Goal: Task Accomplishment & Management: Manage account settings

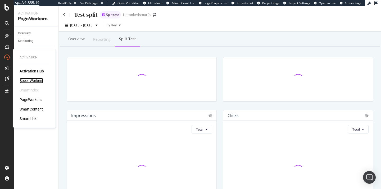
click at [35, 79] on div "SpeedWorkers" at bounding box center [32, 80] width 24 height 5
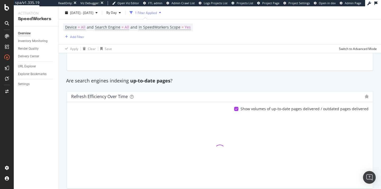
scroll to position [293, 0]
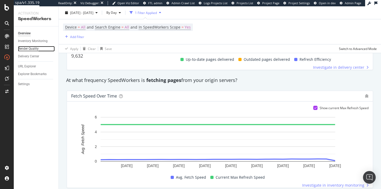
click at [23, 50] on div "Render Quality" at bounding box center [28, 49] width 21 height 6
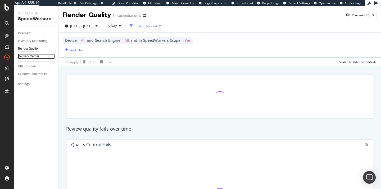
click at [24, 57] on div "Delivery Center" at bounding box center [28, 57] width 21 height 6
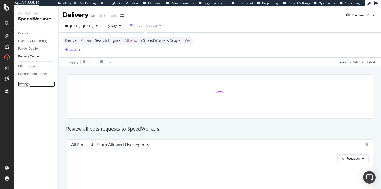
click at [26, 85] on div "Settings" at bounding box center [24, 84] width 12 height 6
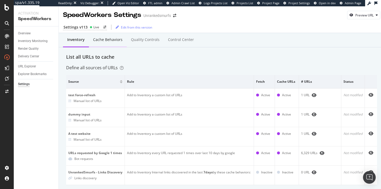
click at [106, 34] on div "Cache behaviors" at bounding box center [108, 40] width 38 height 15
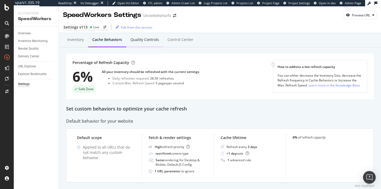
click at [140, 43] on div "Quality Controls" at bounding box center [144, 40] width 37 height 15
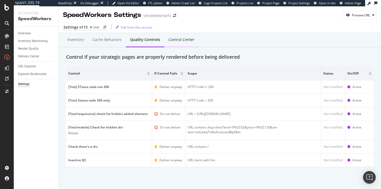
click at [184, 40] on div "Control Center" at bounding box center [181, 39] width 26 height 5
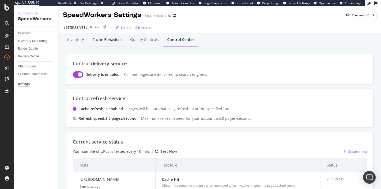
click at [106, 39] on div "Cache behaviors" at bounding box center [106, 39] width 29 height 5
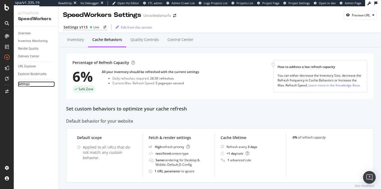
click at [24, 85] on div "Settings" at bounding box center [24, 84] width 12 height 6
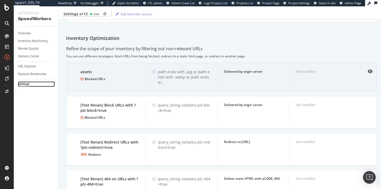
scroll to position [198, 0]
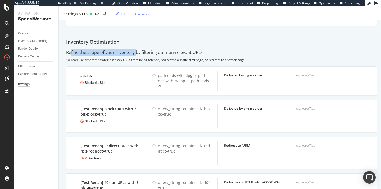
drag, startPoint x: 76, startPoint y: 51, endPoint x: 134, endPoint y: 53, distance: 57.9
click at [134, 53] on div "Refine the scope of your inventory by filtering out non-relevant URLs" at bounding box center [134, 52] width 136 height 6
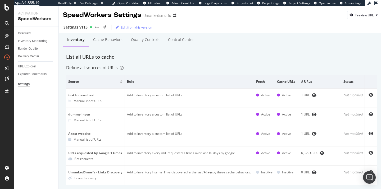
scroll to position [185, 0]
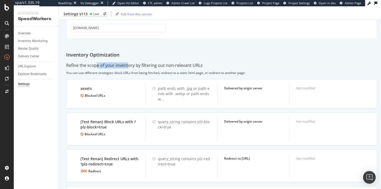
click at [128, 64] on div "Refine the scope of your inventory by filtering out non-relevant URLs" at bounding box center [134, 65] width 136 height 6
drag, startPoint x: 129, startPoint y: 73, endPoint x: 166, endPoint y: 74, distance: 36.5
click at [166, 74] on div "You can use different strategies: block URLs from being fetched, redirect to a …" at bounding box center [221, 73] width 311 height 4
drag, startPoint x: 189, startPoint y: 73, endPoint x: 196, endPoint y: 73, distance: 7.9
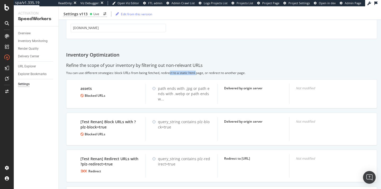
click at [196, 73] on div "You can use different strategies: block URLs from being fetched, redirect to a …" at bounding box center [221, 73] width 311 height 4
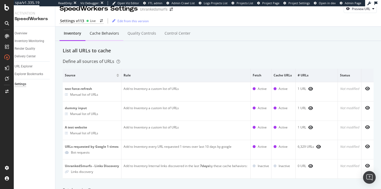
scroll to position [0, 0]
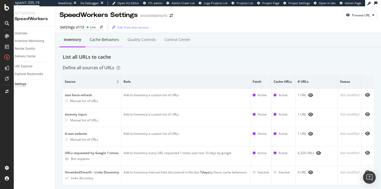
click at [90, 40] on div "Cache behaviors" at bounding box center [104, 39] width 29 height 5
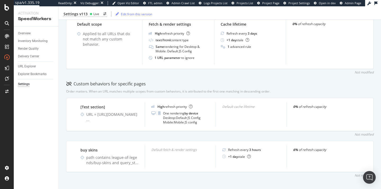
scroll to position [121, 0]
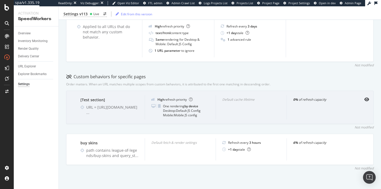
click at [156, 102] on div "High refresh priority One rendering by device Desktop: Default JS Config Mobile…" at bounding box center [180, 107] width 71 height 25
click at [303, 100] on div "0% of refresh capacity" at bounding box center [322, 99] width 58 height 4
click at [364, 99] on icon "eye" at bounding box center [366, 99] width 5 height 4
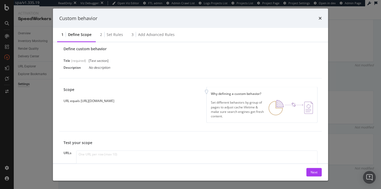
scroll to position [0, 0]
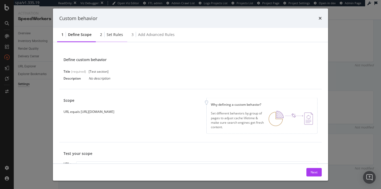
click at [117, 39] on div "2 Set rules" at bounding box center [111, 35] width 31 height 15
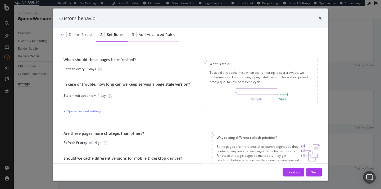
click at [144, 39] on div "3 Add advanced rules" at bounding box center [154, 35] width 52 height 15
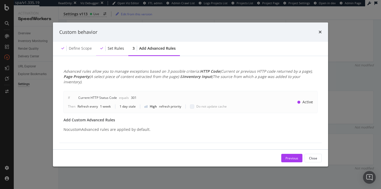
click at [114, 51] on div "Set rules" at bounding box center [116, 48] width 16 height 5
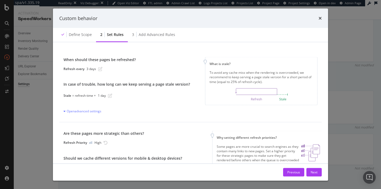
click at [85, 52] on div "When should these pages be refreshed? Refresh every 3 days In case of trouble, …" at bounding box center [190, 86] width 262 height 74
click at [90, 31] on div "Define scope" at bounding box center [76, 35] width 39 height 15
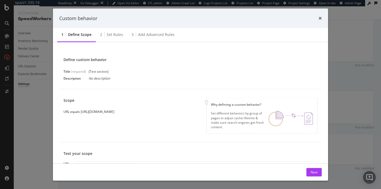
click at [317, 19] on div "Custom behavior" at bounding box center [190, 18] width 262 height 7
click at [319, 18] on icon "times" at bounding box center [319, 18] width 3 height 4
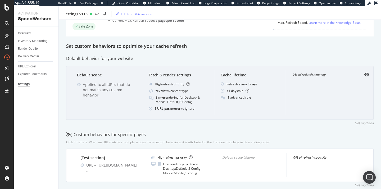
scroll to position [4, 0]
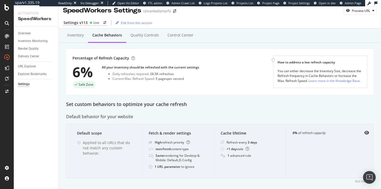
click at [101, 134] on div "Default scope" at bounding box center [106, 133] width 59 height 5
click at [364, 133] on icon "eye" at bounding box center [366, 133] width 5 height 4
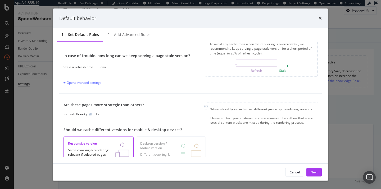
scroll to position [0, 0]
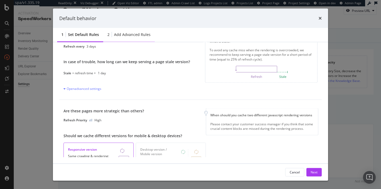
click at [136, 32] on div "Add advanced rules" at bounding box center [132, 34] width 36 height 5
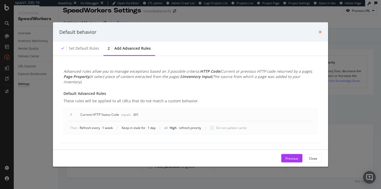
click at [319, 33] on icon "times" at bounding box center [319, 32] width 3 height 4
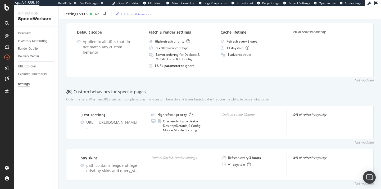
scroll to position [109, 0]
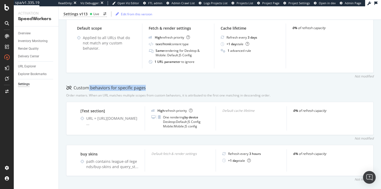
drag, startPoint x: 87, startPoint y: 88, endPoint x: 170, endPoint y: 90, distance: 83.1
click at [170, 90] on div "Custom behaviors for specific pages" at bounding box center [219, 88] width 307 height 6
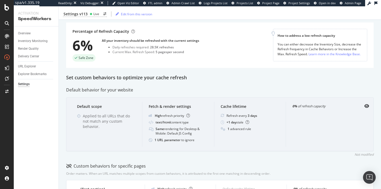
scroll to position [0, 0]
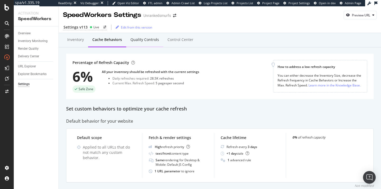
click at [142, 34] on div "Quality Controls" at bounding box center [144, 40] width 37 height 15
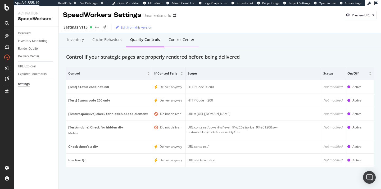
click at [186, 41] on div "Control Center" at bounding box center [181, 39] width 26 height 5
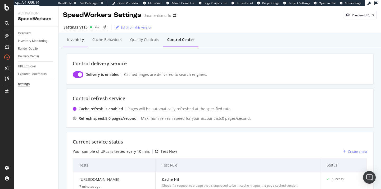
click at [82, 37] on div "Inventory" at bounding box center [75, 39] width 17 height 5
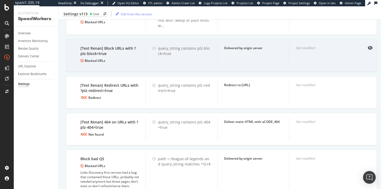
scroll to position [207, 0]
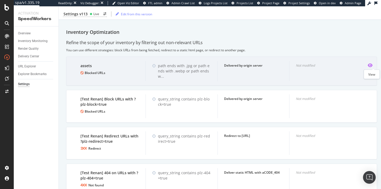
click at [372, 65] on icon "eye" at bounding box center [370, 65] width 5 height 4
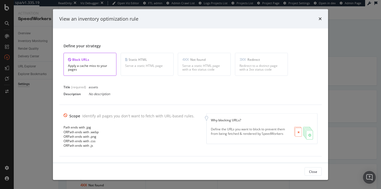
click at [322, 18] on div "View an inventory optimization rule" at bounding box center [190, 19] width 275 height 20
click at [320, 18] on icon "times" at bounding box center [319, 19] width 3 height 4
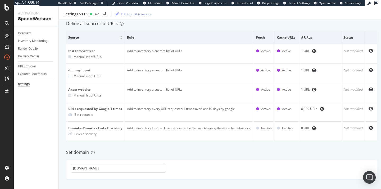
scroll to position [11, 0]
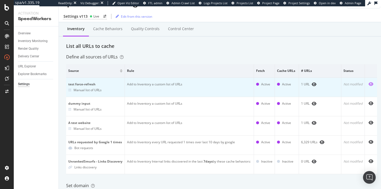
click at [372, 85] on icon "eye" at bounding box center [370, 84] width 5 height 4
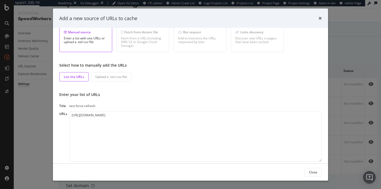
scroll to position [34, 0]
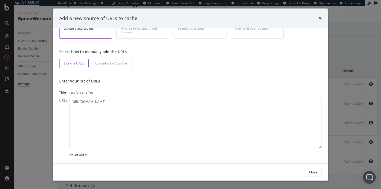
click at [317, 18] on div "Add a new source of URLs to cache" at bounding box center [190, 18] width 262 height 7
click at [319, 18] on icon "times" at bounding box center [319, 18] width 3 height 4
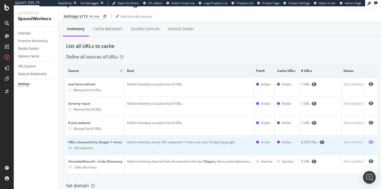
click at [373, 143] on icon "eye" at bounding box center [370, 142] width 5 height 4
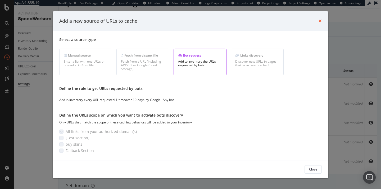
click at [319, 21] on icon "times" at bounding box center [319, 21] width 3 height 4
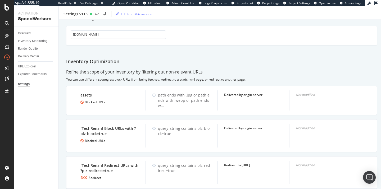
scroll to position [0, 0]
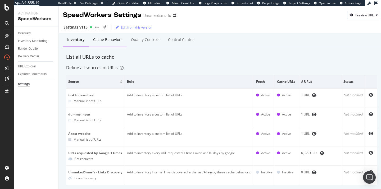
click at [98, 44] on div "Cache behaviors" at bounding box center [108, 40] width 38 height 15
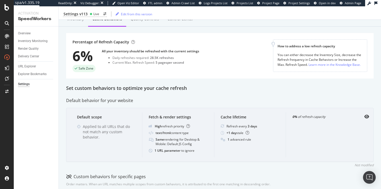
scroll to position [14, 0]
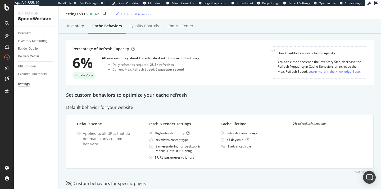
click at [68, 22] on div "Inventory" at bounding box center [75, 26] width 25 height 15
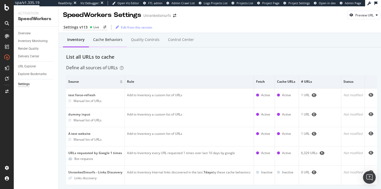
click at [99, 40] on div "Cache behaviors" at bounding box center [107, 39] width 29 height 5
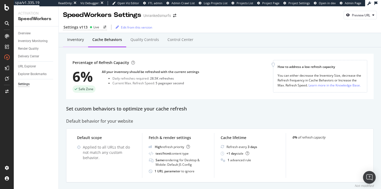
click at [80, 41] on div "Inventory" at bounding box center [75, 39] width 17 height 5
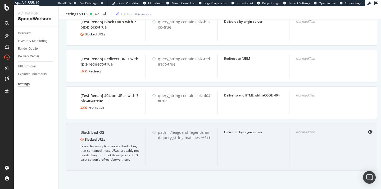
scroll to position [29, 0]
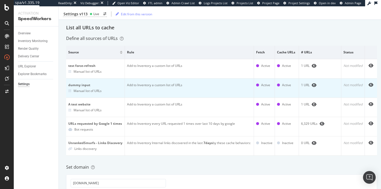
click at [231, 93] on td "Add to Inventory a custom list of URLs" at bounding box center [189, 88] width 129 height 19
click at [207, 86] on td "Add to Inventory a custom list of URLs" at bounding box center [189, 88] width 129 height 19
click at [373, 83] on icon "eye" at bounding box center [370, 85] width 5 height 4
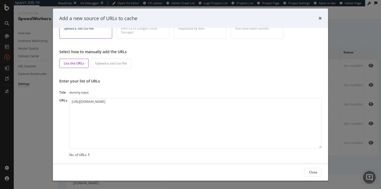
scroll to position [0, 0]
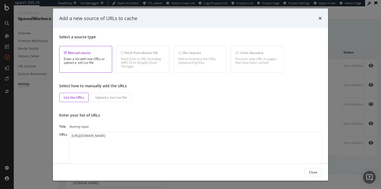
click at [322, 20] on div "Add a new source of URLs to cache" at bounding box center [190, 18] width 275 height 20
click at [319, 19] on icon "times" at bounding box center [319, 18] width 3 height 4
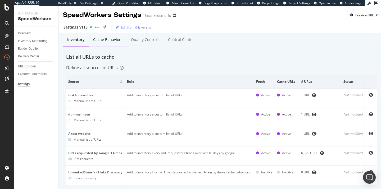
click at [109, 43] on div "Cache behaviors" at bounding box center [108, 40] width 38 height 15
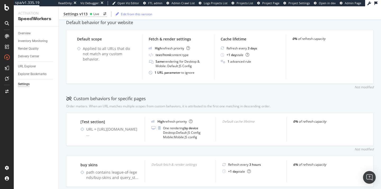
scroll to position [121, 0]
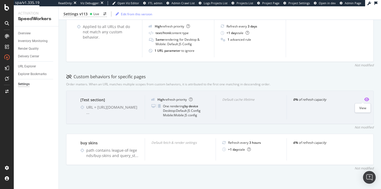
click at [364, 100] on icon "eye" at bounding box center [366, 99] width 5 height 4
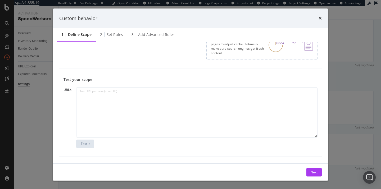
scroll to position [92, 0]
click at [320, 19] on icon "times" at bounding box center [319, 18] width 3 height 4
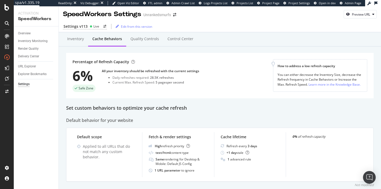
scroll to position [0, 0]
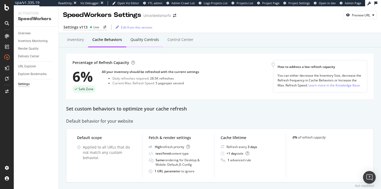
click at [143, 37] on div "Quality Controls" at bounding box center [144, 39] width 29 height 5
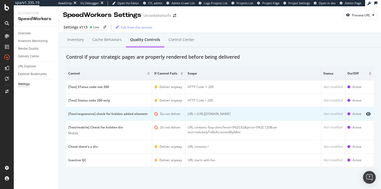
scroll to position [1, 0]
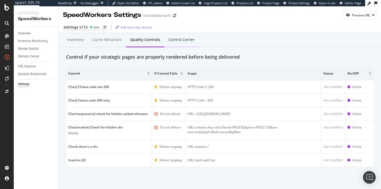
click at [184, 40] on div "Control Center" at bounding box center [181, 39] width 26 height 5
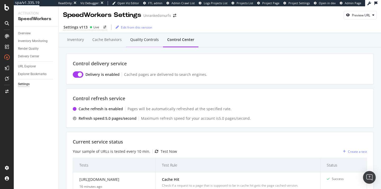
click at [154, 43] on div "Quality Controls" at bounding box center [144, 40] width 37 height 15
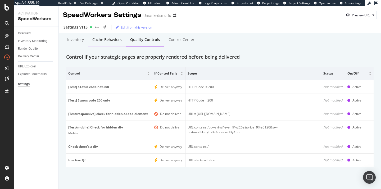
click at [101, 37] on div "Cache behaviors" at bounding box center [106, 39] width 29 height 5
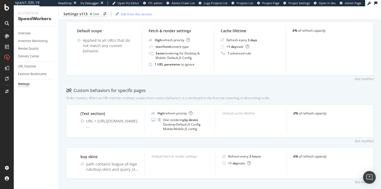
scroll to position [121, 0]
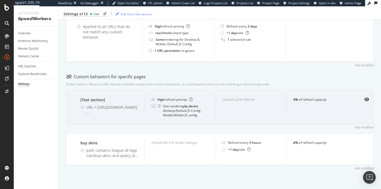
click at [170, 109] on div "One rendering by device Desktop: Default JS Config Mobile: Mobile JS config" at bounding box center [182, 110] width 38 height 13
click at [230, 107] on div "Default cache lifetime" at bounding box center [250, 107] width 71 height 25
click at [364, 100] on icon "eye" at bounding box center [366, 99] width 5 height 4
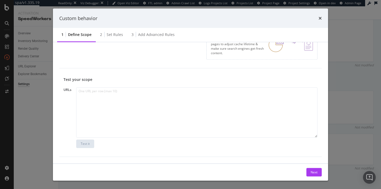
scroll to position [0, 0]
click at [308, 175] on button "Next" at bounding box center [313, 172] width 15 height 8
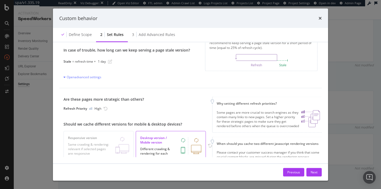
scroll to position [31, 0]
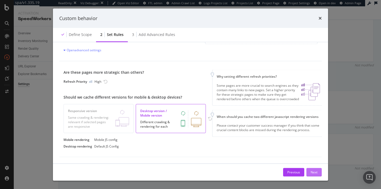
click at [311, 170] on div "Next" at bounding box center [313, 172] width 7 height 4
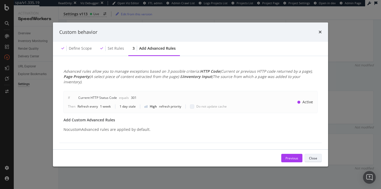
scroll to position [0, 0]
click at [289, 156] on div "Previous" at bounding box center [291, 158] width 13 height 4
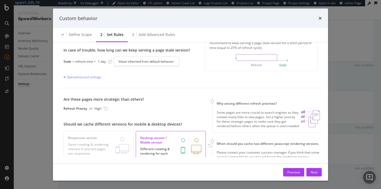
click at [111, 61] on icon "pen-to-square" at bounding box center [110, 61] width 4 height 4
click at [84, 79] on div "Open advanced settings" at bounding box center [82, 77] width 38 height 4
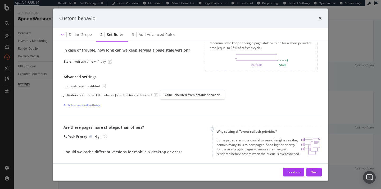
click at [159, 94] on div at bounding box center [160, 95] width 2 height 2
click at [84, 33] on div "Define scope" at bounding box center [80, 34] width 23 height 5
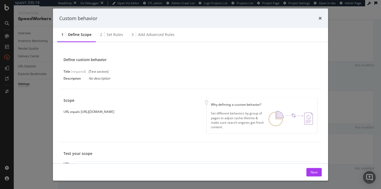
click at [323, 20] on div "Custom behavior" at bounding box center [190, 18] width 275 height 20
click at [321, 19] on icon "times" at bounding box center [319, 18] width 3 height 4
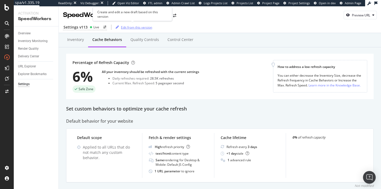
click at [136, 30] on div "Edit from this version" at bounding box center [132, 27] width 39 height 8
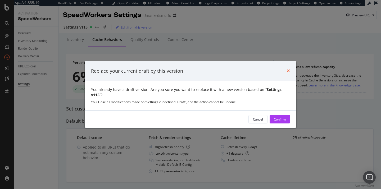
click at [288, 71] on icon "times" at bounding box center [288, 71] width 3 height 4
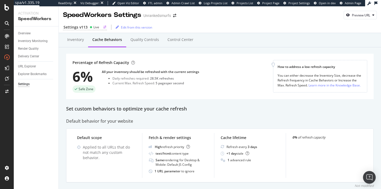
click at [87, 30] on div "Settings v113 Live" at bounding box center [85, 28] width 44 height 6
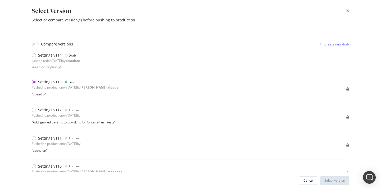
click at [346, 12] on icon "times" at bounding box center [347, 11] width 3 height 4
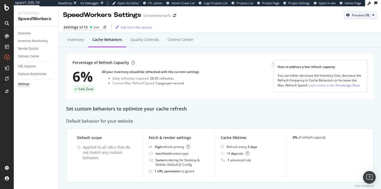
click at [357, 17] on div "Preview URL" at bounding box center [361, 15] width 18 height 4
click at [160, 40] on div "Quality Controls" at bounding box center [144, 40] width 37 height 15
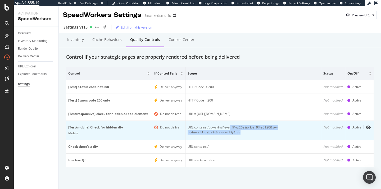
drag, startPoint x: 228, startPoint y: 131, endPoint x: 227, endPoint y: 143, distance: 11.9
click at [227, 140] on td "URL contains /buy-skins?level=9%2C62&price=9%2C120&sw-test=notLikelyToBeAccesse…" at bounding box center [253, 130] width 136 height 19
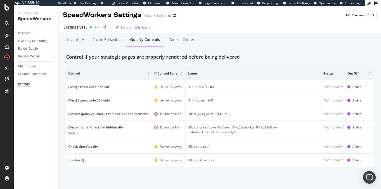
click at [187, 48] on div "Inventory Cache behaviors Quality Controls Control Center" at bounding box center [219, 45] width 307 height 17
click at [184, 43] on div "Control Center" at bounding box center [181, 40] width 34 height 15
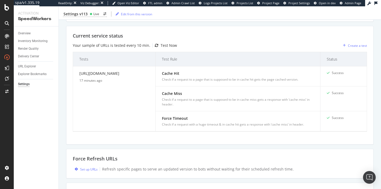
scroll to position [103, 0]
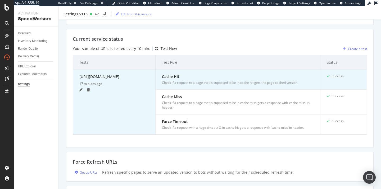
click at [81, 91] on icon at bounding box center [80, 89] width 3 height 3
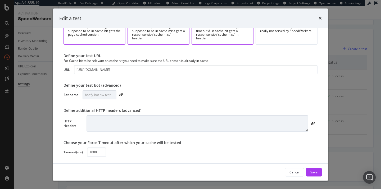
scroll to position [0, 0]
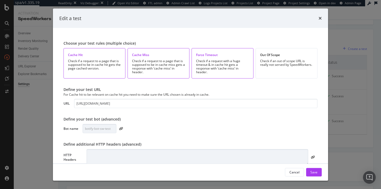
click at [319, 12] on div "Edit a test" at bounding box center [190, 18] width 275 height 20
click at [319, 16] on icon "times" at bounding box center [319, 18] width 3 height 4
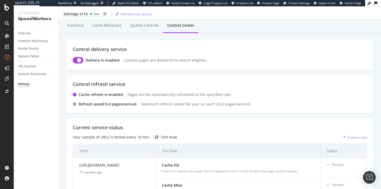
scroll to position [10, 0]
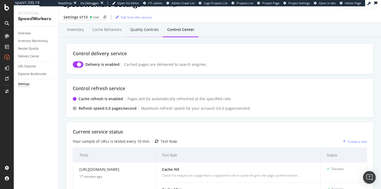
click at [138, 27] on div "Quality Controls" at bounding box center [144, 29] width 29 height 5
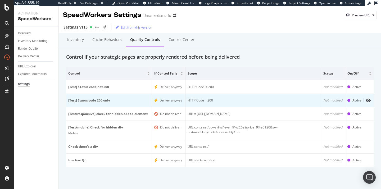
click at [103, 100] on div "[Test] Status code 200 only" at bounding box center [108, 100] width 81 height 5
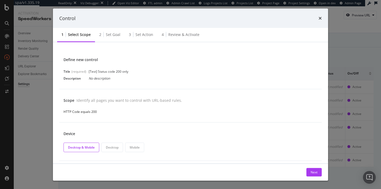
scroll to position [4, 0]
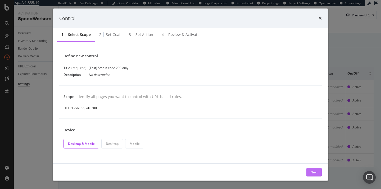
click at [315, 173] on div "Next" at bounding box center [313, 172] width 7 height 4
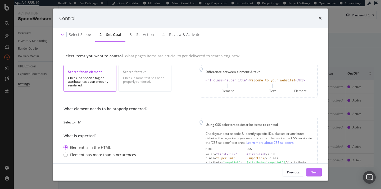
click at [315, 173] on div "Next" at bounding box center [313, 172] width 7 height 4
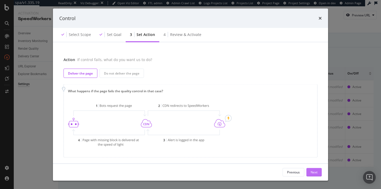
click at [315, 175] on div "Next" at bounding box center [313, 172] width 7 height 8
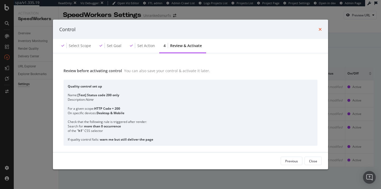
click at [321, 29] on icon "times" at bounding box center [319, 29] width 3 height 4
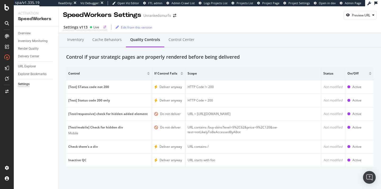
click at [93, 27] on div "Live" at bounding box center [96, 27] width 6 height 4
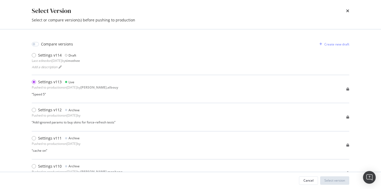
click at [349, 10] on div "Select Version Select or compare version(s) before pushing to production" at bounding box center [190, 14] width 338 height 29
click at [347, 10] on icon "times" at bounding box center [347, 11] width 3 height 4
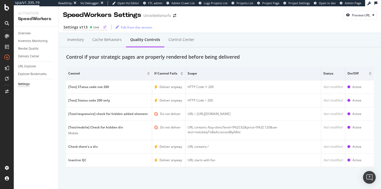
click at [91, 27] on circle at bounding box center [91, 27] width 2 height 2
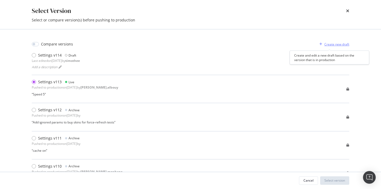
click at [330, 45] on div "Create new draft" at bounding box center [336, 44] width 25 height 4
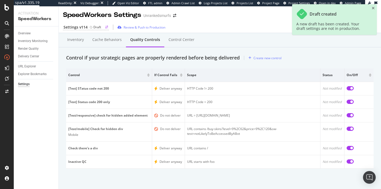
click at [91, 27] on circle at bounding box center [91, 27] width 2 height 2
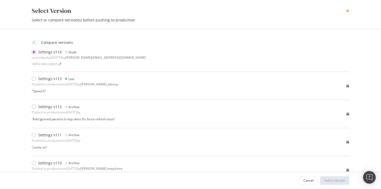
click at [347, 10] on icon "times" at bounding box center [347, 11] width 3 height 4
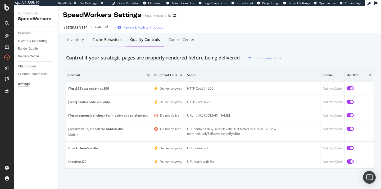
click at [109, 39] on div "Cache behaviors" at bounding box center [106, 39] width 29 height 5
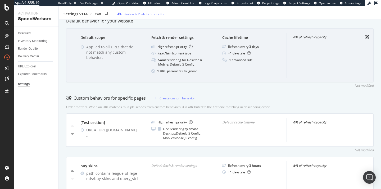
scroll to position [123, 0]
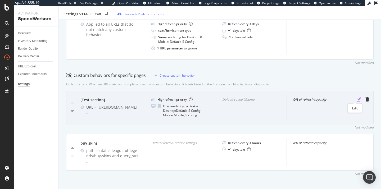
click at [356, 100] on icon "pen-to-square" at bounding box center [358, 99] width 4 height 4
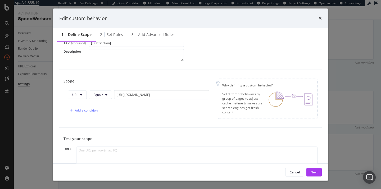
scroll to position [0, 0]
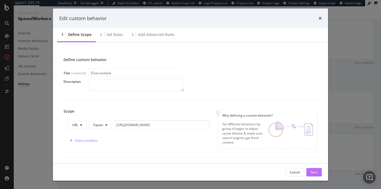
click at [313, 168] on div "Next" at bounding box center [313, 172] width 7 height 8
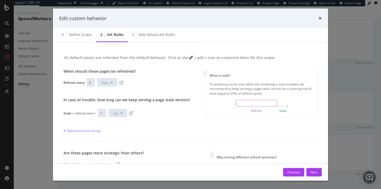
scroll to position [62, 0]
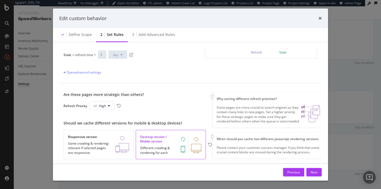
click at [322, 18] on div "Edit custom behavior" at bounding box center [190, 18] width 275 height 20
click at [321, 18] on icon "times" at bounding box center [319, 18] width 3 height 4
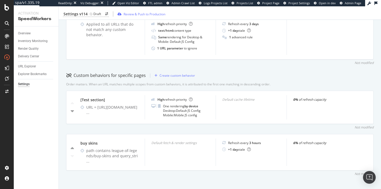
scroll to position [0, 0]
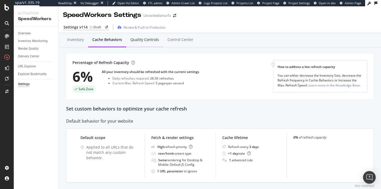
click at [131, 35] on div "Quality Controls" at bounding box center [144, 40] width 37 height 15
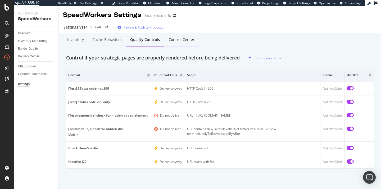
click at [174, 38] on div "Control Center" at bounding box center [181, 39] width 26 height 5
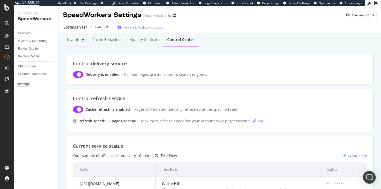
click at [79, 40] on div "Inventory" at bounding box center [75, 39] width 17 height 5
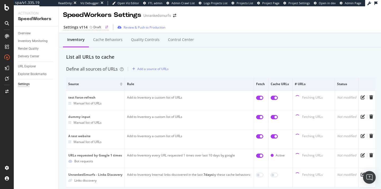
click at [87, 28] on div "Settings v114 Draft" at bounding box center [86, 28] width 46 height 6
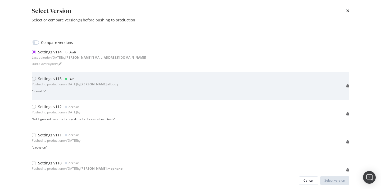
click at [84, 79] on div "Settings v113 Live" at bounding box center [75, 78] width 86 height 5
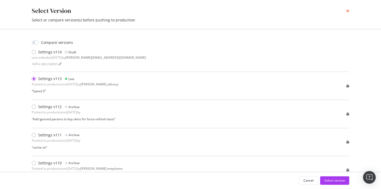
click at [347, 11] on icon "times" at bounding box center [347, 11] width 3 height 4
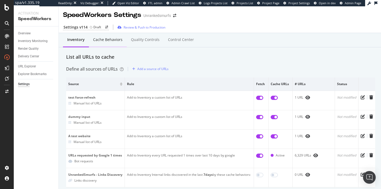
click at [116, 35] on div "Cache behaviors" at bounding box center [108, 40] width 38 height 15
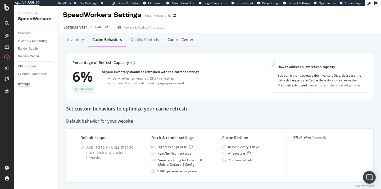
click at [181, 41] on div "Control Center" at bounding box center [180, 39] width 26 height 5
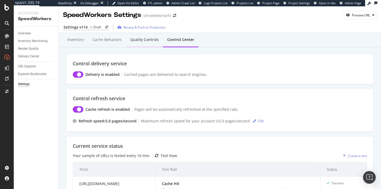
click at [144, 42] on div "Quality Controls" at bounding box center [144, 39] width 29 height 5
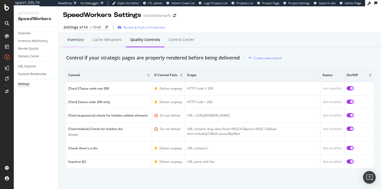
click at [68, 38] on div "Inventory" at bounding box center [75, 39] width 17 height 5
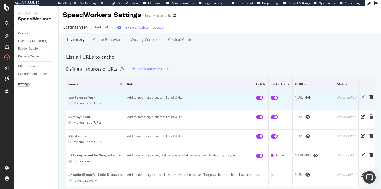
click at [365, 98] on icon "pen-to-square" at bounding box center [362, 97] width 4 height 4
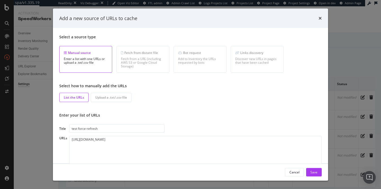
click at [323, 16] on div "Add a new source of URLs to cache" at bounding box center [190, 18] width 275 height 20
click at [320, 18] on icon "times" at bounding box center [319, 18] width 3 height 4
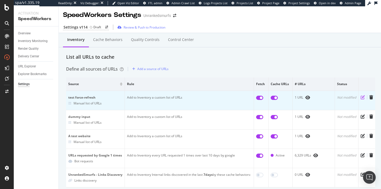
click at [365, 98] on icon "pen-to-square" at bounding box center [362, 97] width 4 height 4
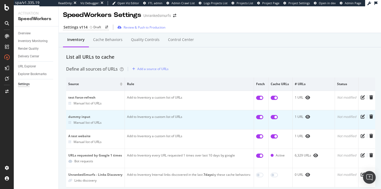
scroll to position [2, 0]
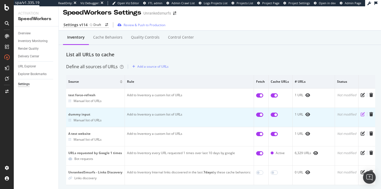
click at [365, 115] on icon "pen-to-square" at bounding box center [362, 114] width 4 height 4
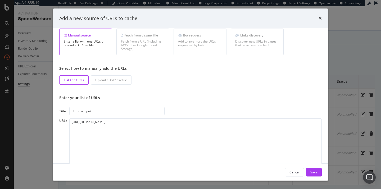
scroll to position [38, 0]
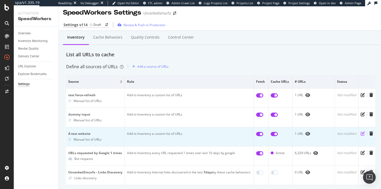
click at [364, 135] on icon "pen-to-square" at bounding box center [362, 133] width 4 height 4
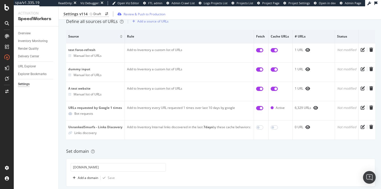
scroll to position [0, 0]
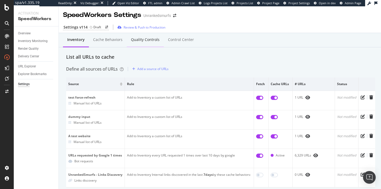
click at [133, 41] on div "Quality Controls" at bounding box center [145, 39] width 29 height 5
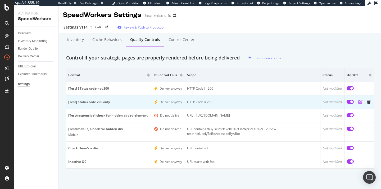
click at [358, 102] on icon "edit" at bounding box center [360, 102] width 4 height 4
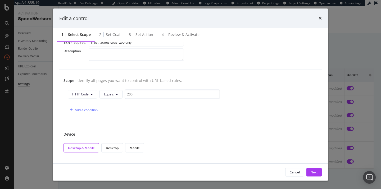
scroll to position [35, 0]
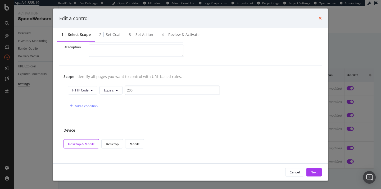
click at [320, 17] on icon "times" at bounding box center [319, 18] width 3 height 4
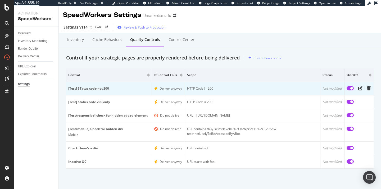
click at [82, 88] on div "[Test] STatus code not 200" at bounding box center [108, 88] width 81 height 5
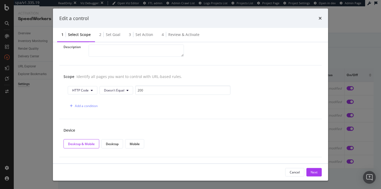
scroll to position [0, 0]
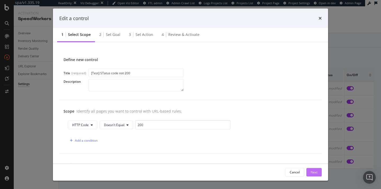
click at [312, 173] on div "Next" at bounding box center [313, 172] width 7 height 4
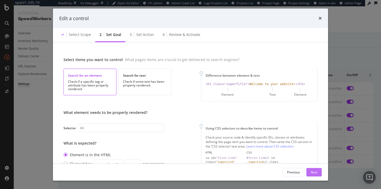
click at [312, 173] on div "Next" at bounding box center [313, 172] width 7 height 4
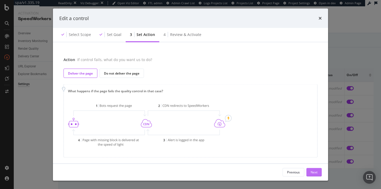
click at [312, 173] on div "Next" at bounding box center [313, 172] width 7 height 4
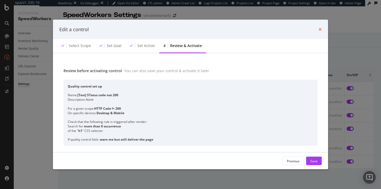
click at [320, 28] on icon "times" at bounding box center [319, 29] width 3 height 4
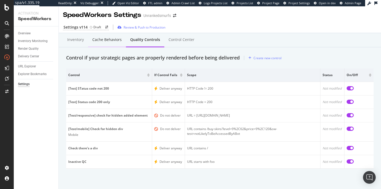
click at [103, 39] on div "Cache behaviors" at bounding box center [106, 39] width 29 height 5
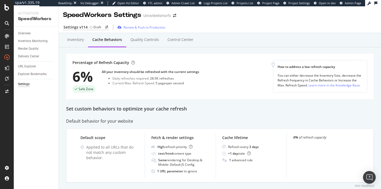
scroll to position [10, 0]
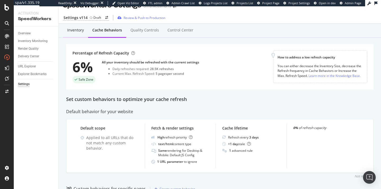
click at [84, 37] on div "Inventory" at bounding box center [75, 30] width 25 height 15
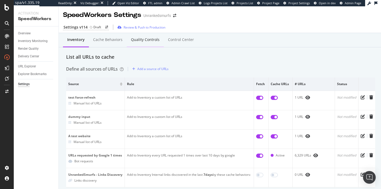
click at [129, 39] on div "Quality Controls" at bounding box center [145, 40] width 37 height 15
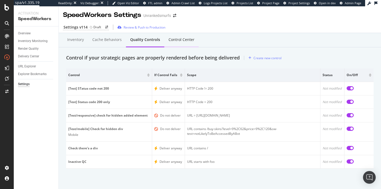
click at [173, 34] on div "Control Center" at bounding box center [181, 40] width 34 height 15
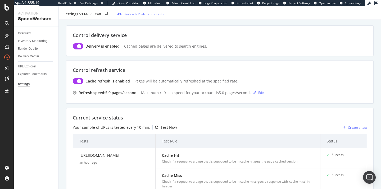
scroll to position [59, 0]
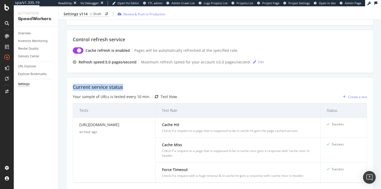
drag, startPoint x: 135, startPoint y: 88, endPoint x: 64, endPoint y: 87, distance: 71.1
click at [64, 87] on div "Inventory Cache behaviors Quality Controls Control Center Control delivery serv…" at bounding box center [220, 139] width 322 height 331
